Goal: Task Accomplishment & Management: Use online tool/utility

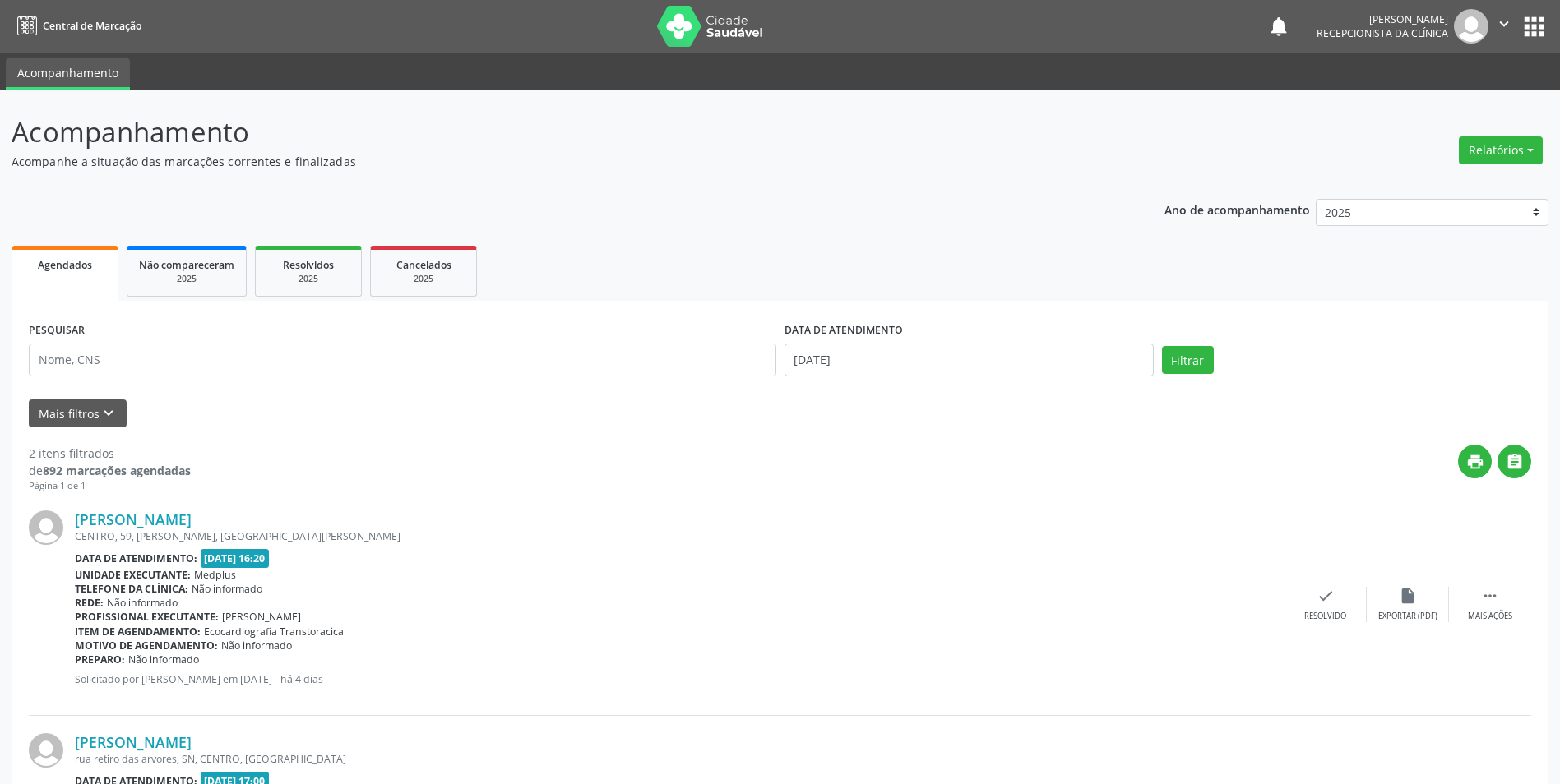
select select "7"
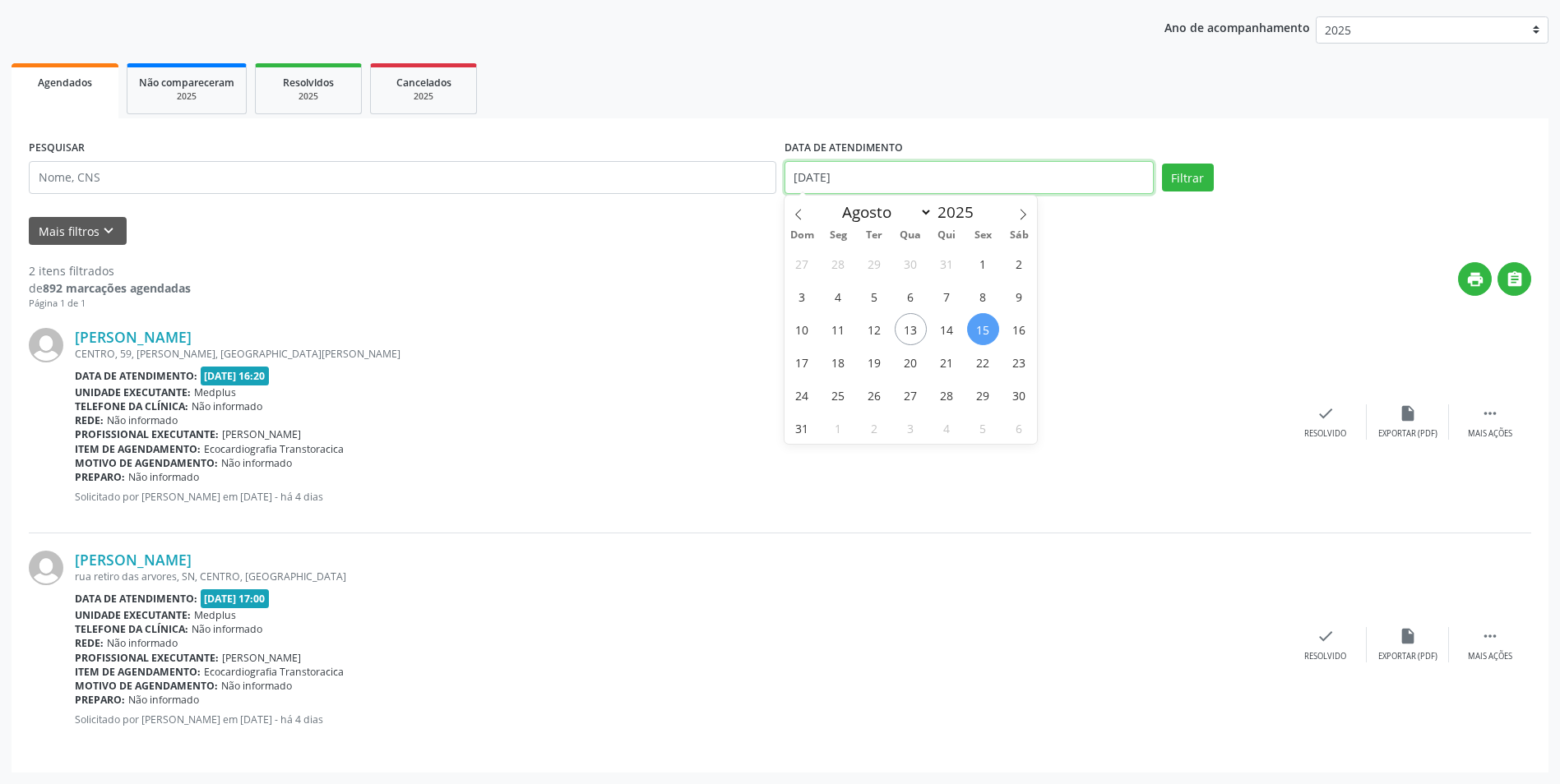
click at [837, 178] on input "[DATE]" at bounding box center [968, 177] width 369 height 33
click at [940, 295] on span "7" at bounding box center [947, 297] width 32 height 32
type input "[DATE]"
click at [940, 295] on span "7" at bounding box center [947, 297] width 32 height 32
click at [1187, 181] on button "Filtrar" at bounding box center [1187, 177] width 52 height 28
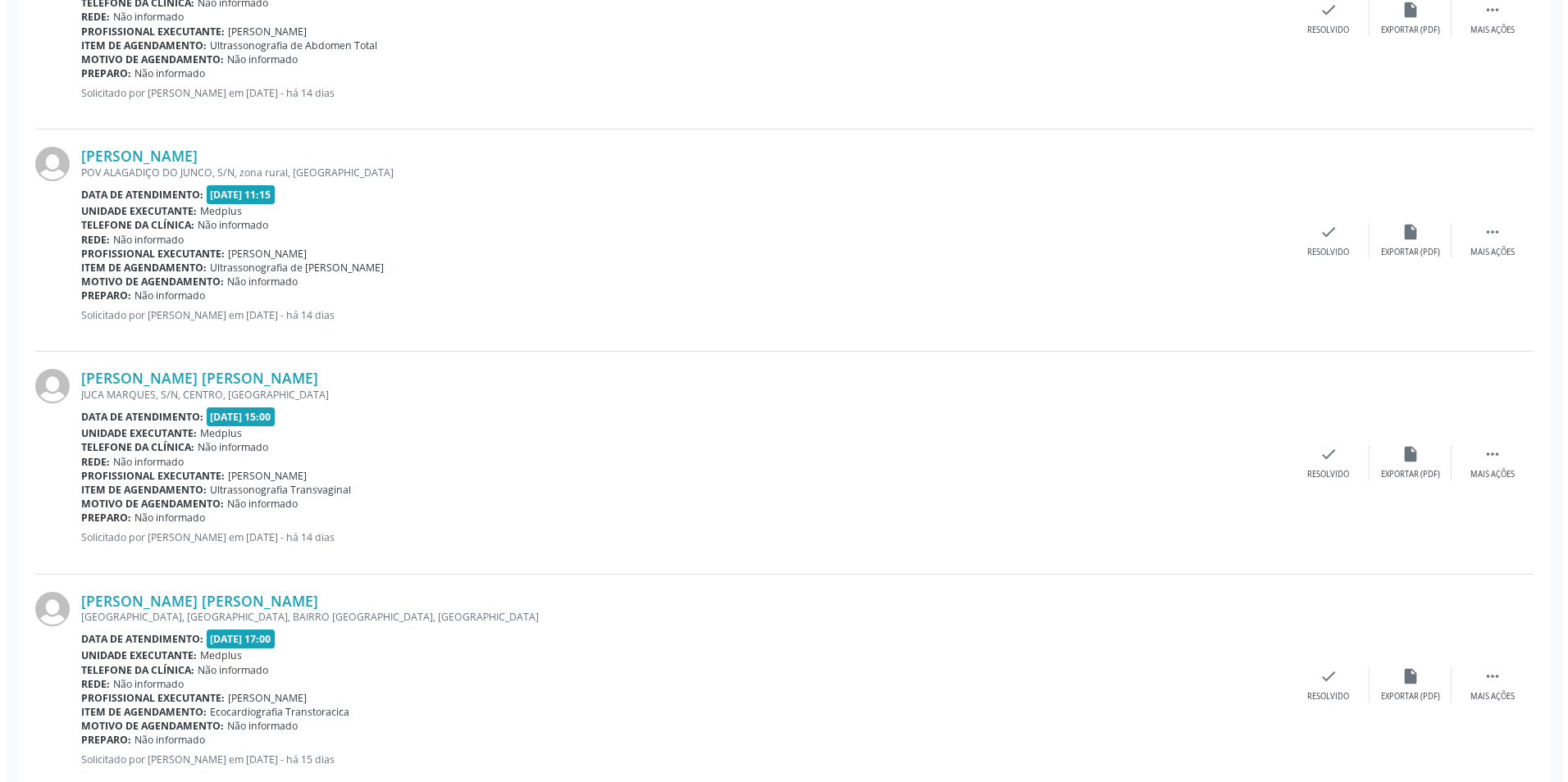
scroll to position [819, 0]
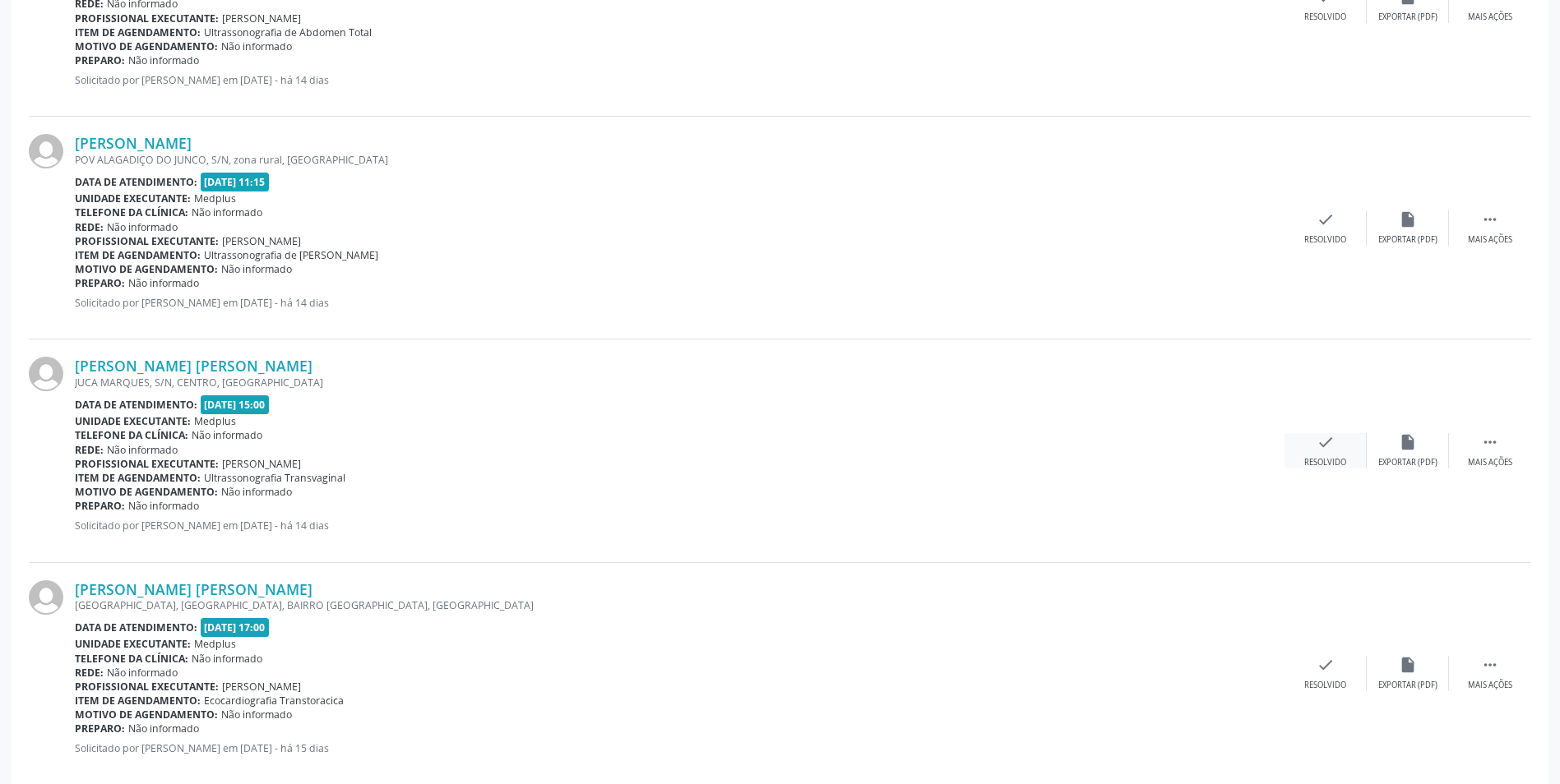
click at [1317, 457] on div "Resolvido" at bounding box center [1324, 463] width 42 height 11
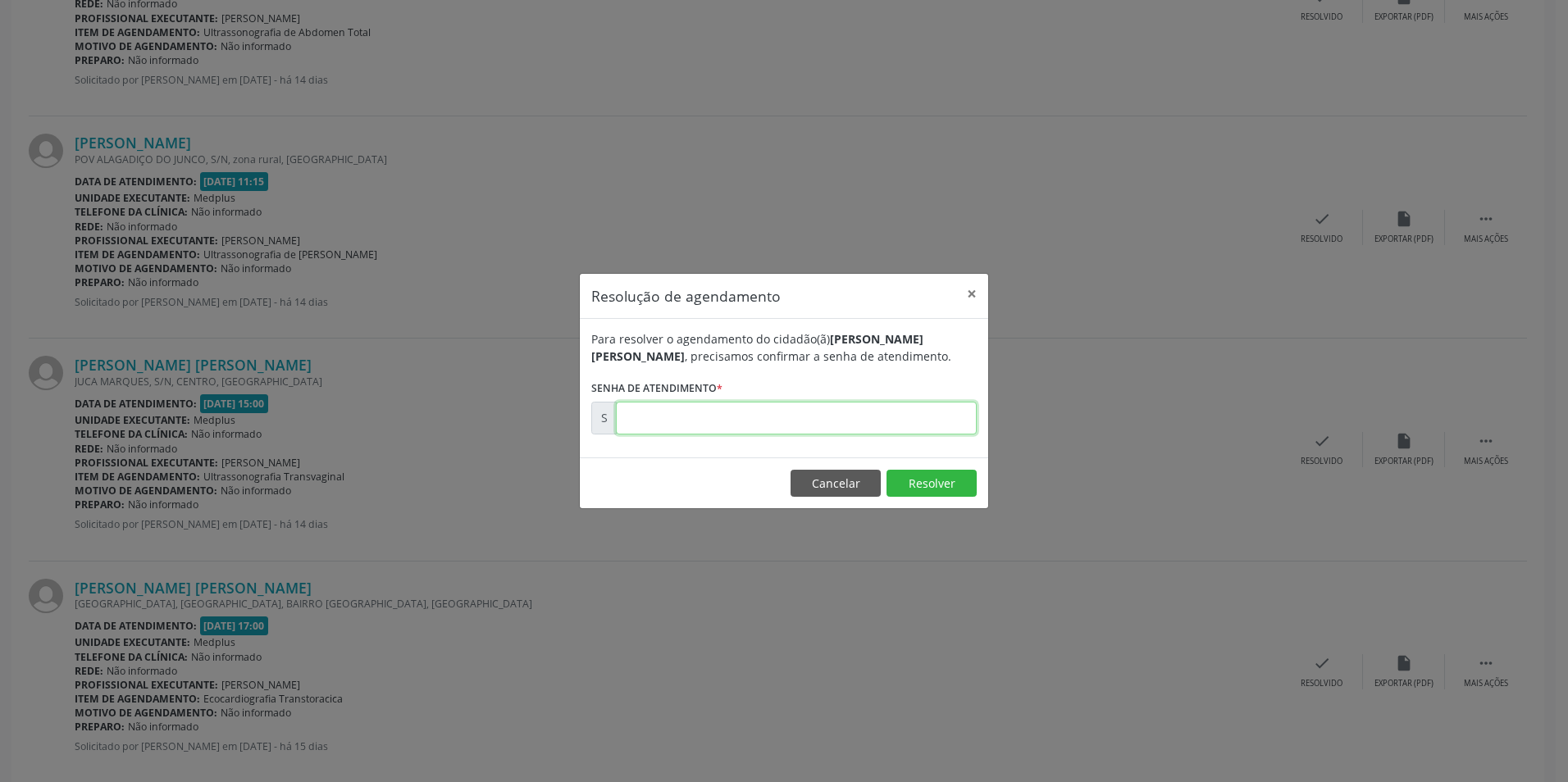
click at [641, 410] on input "text" at bounding box center [795, 418] width 361 height 33
type input "00169376"
click at [948, 487] on button "Resolver" at bounding box center [931, 484] width 90 height 28
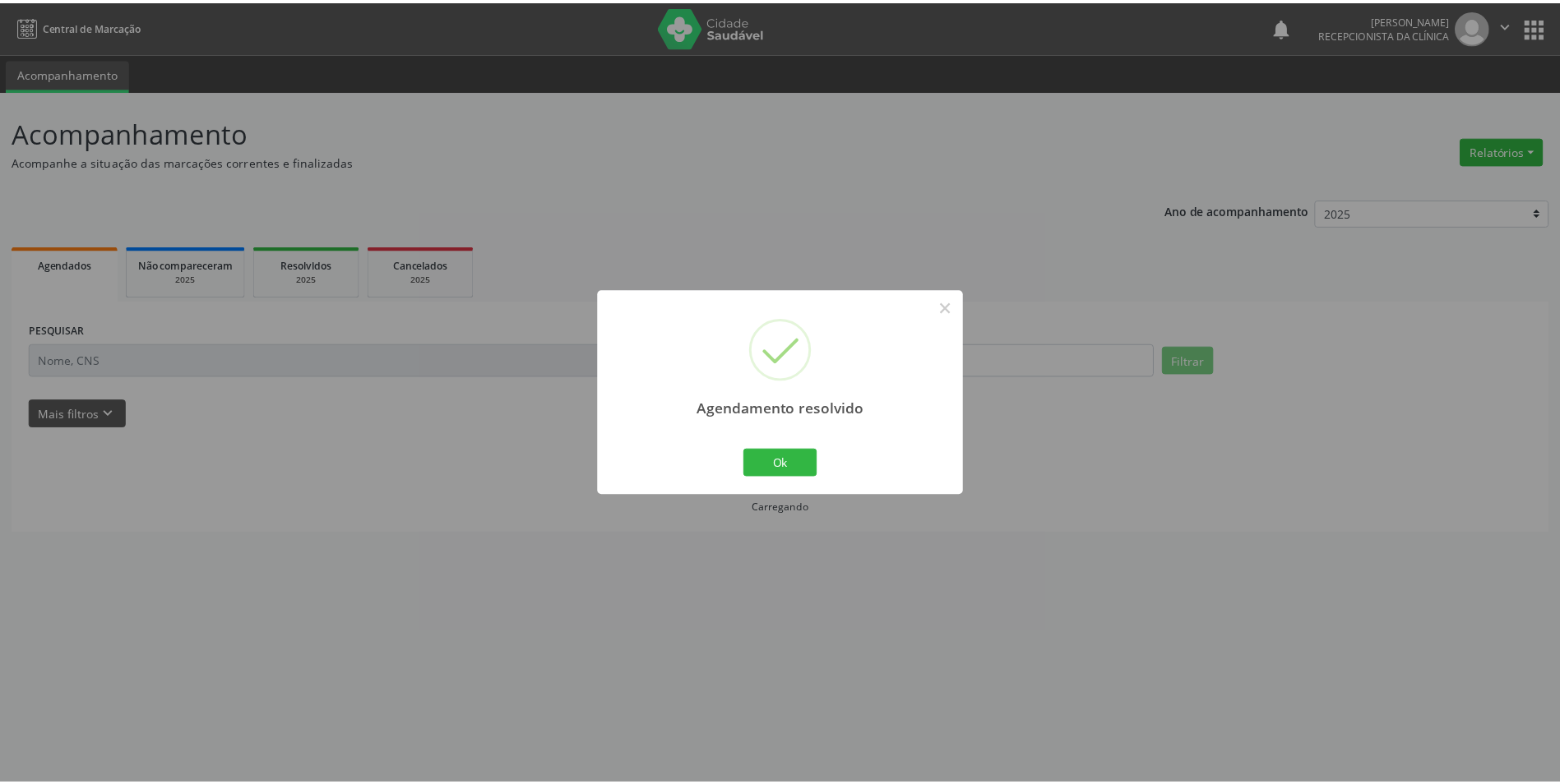
scroll to position [0, 0]
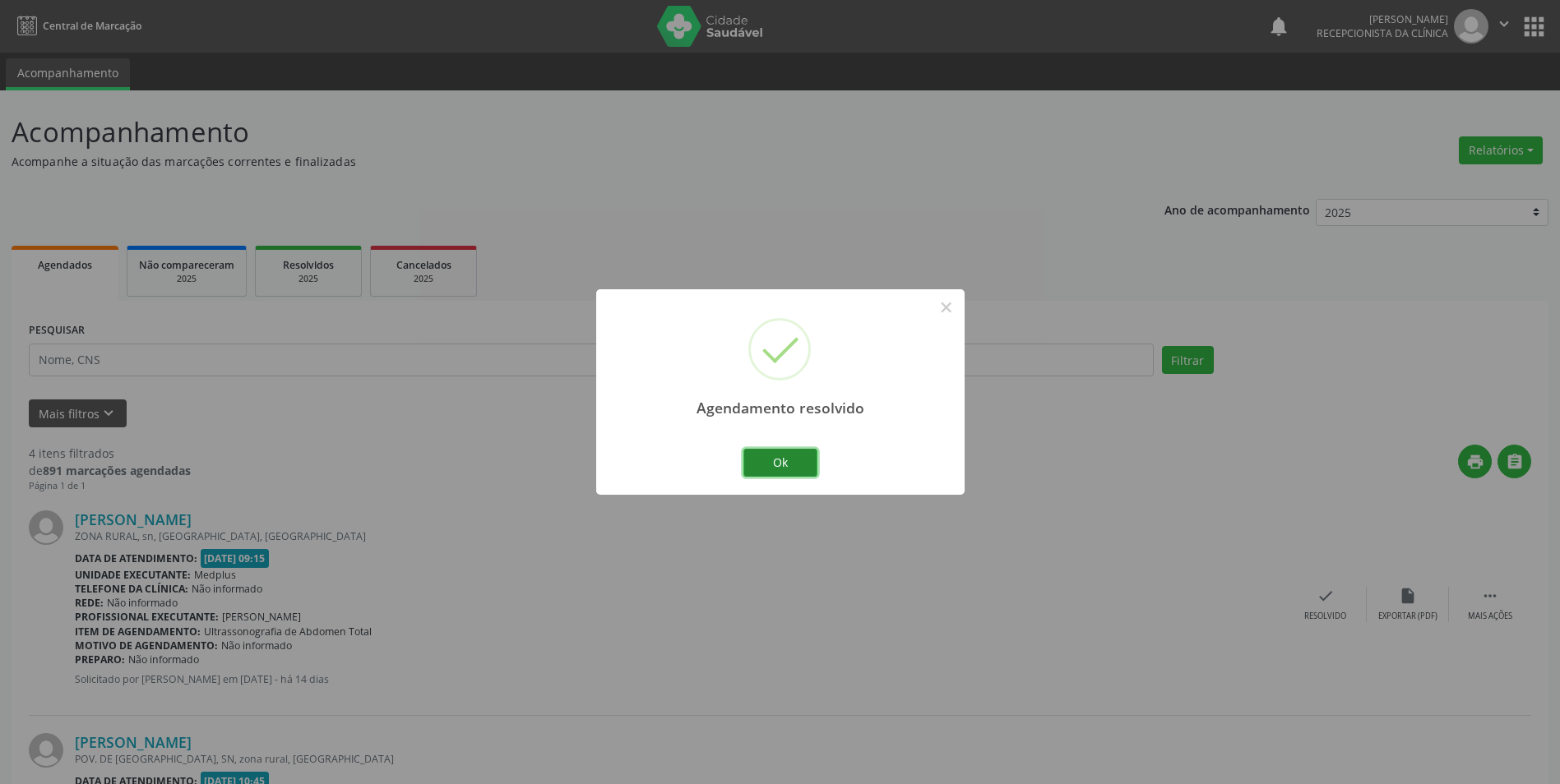
click at [773, 469] on button "Ok" at bounding box center [780, 463] width 74 height 28
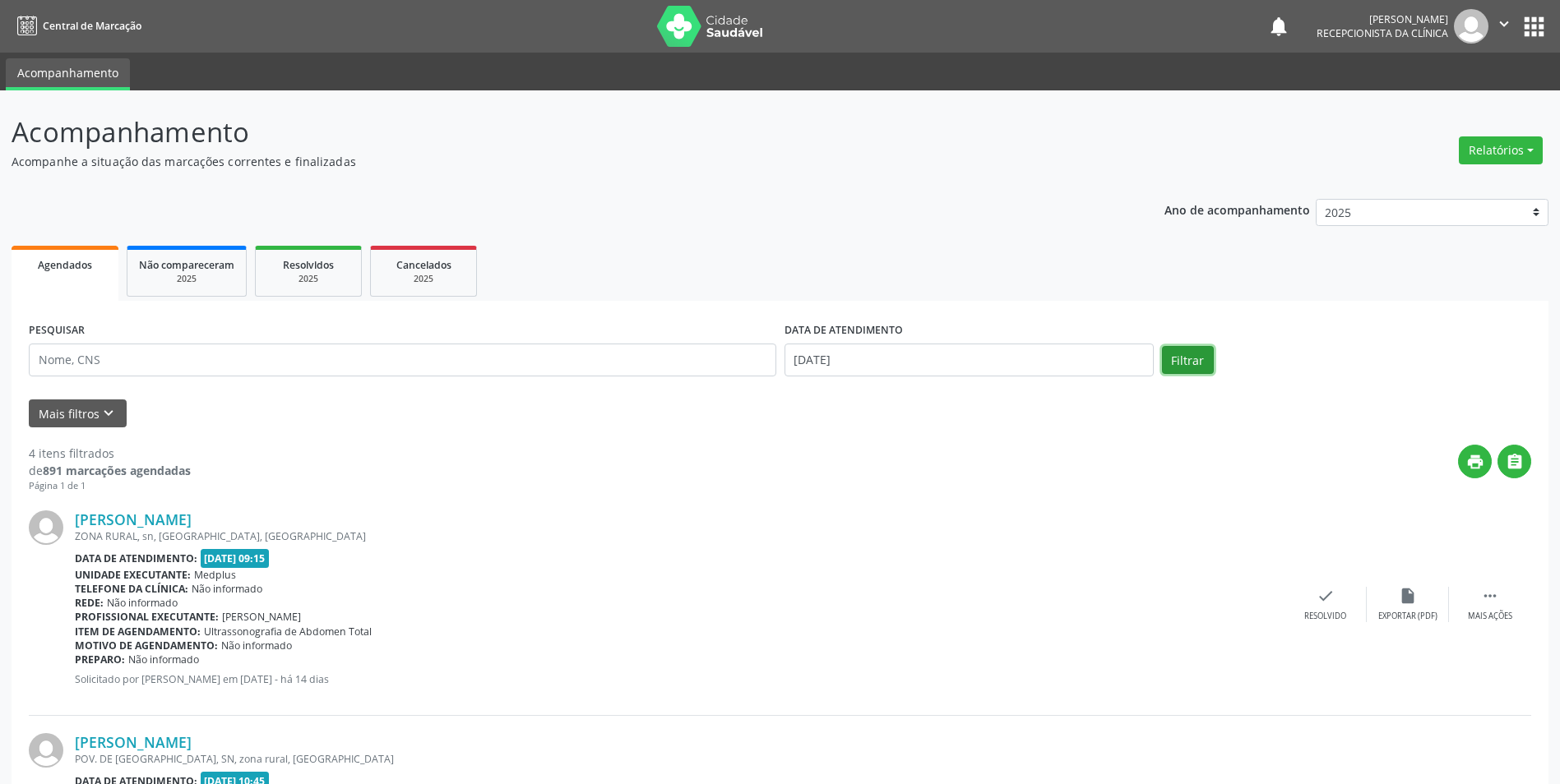
click at [1179, 358] on button "Filtrar" at bounding box center [1187, 361] width 52 height 28
click at [1178, 366] on button "Filtrar" at bounding box center [1187, 361] width 52 height 28
click at [841, 358] on input "[DATE]" at bounding box center [968, 360] width 369 height 33
click at [981, 512] on span "15" at bounding box center [982, 512] width 32 height 32
type input "[DATE]"
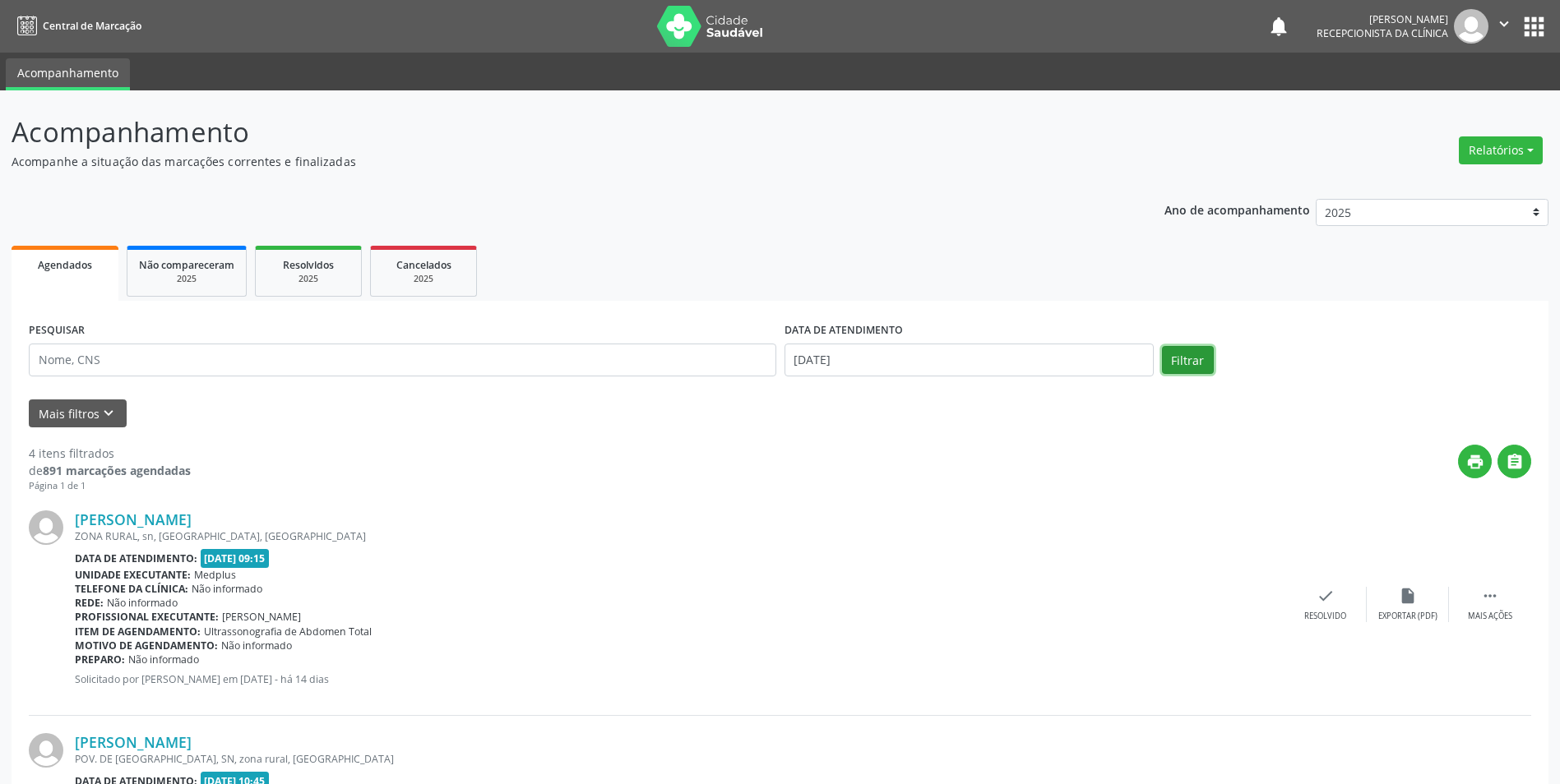
click at [1182, 366] on button "Filtrar" at bounding box center [1187, 361] width 52 height 28
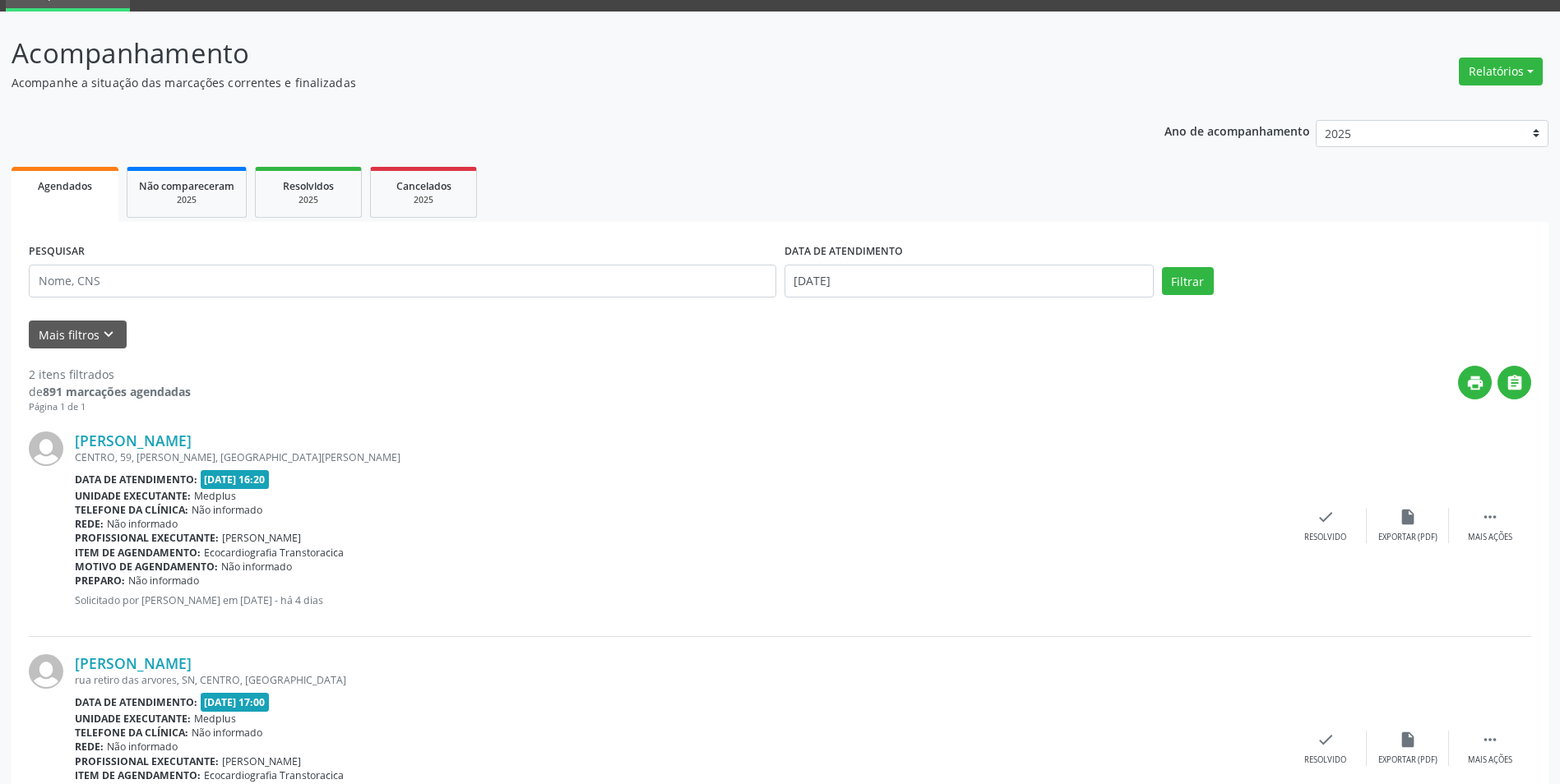
scroll to position [182, 0]
